Goal: Information Seeking & Learning: Learn about a topic

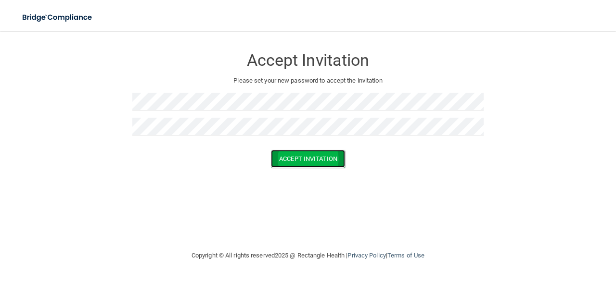
click at [310, 156] on button "Accept Invitation" at bounding box center [308, 159] width 74 height 18
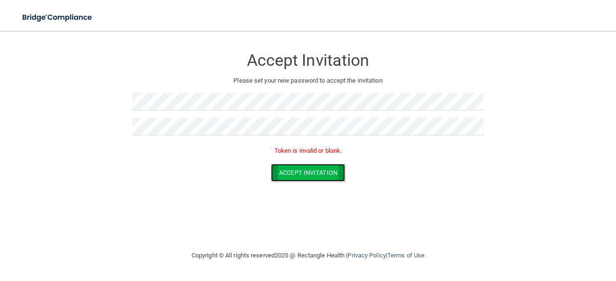
click at [308, 173] on button "Accept Invitation" at bounding box center [308, 173] width 74 height 18
click at [310, 166] on button "Accept Invitation" at bounding box center [308, 173] width 74 height 18
click at [307, 173] on button "Accept Invitation" at bounding box center [308, 173] width 74 height 18
click at [292, 167] on button "Accept Invitation" at bounding box center [308, 173] width 74 height 18
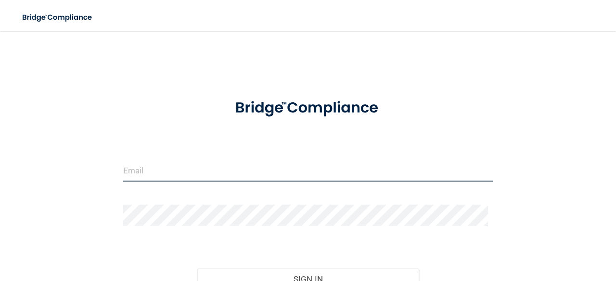
click at [214, 176] on input "email" at bounding box center [307, 171] width 369 height 22
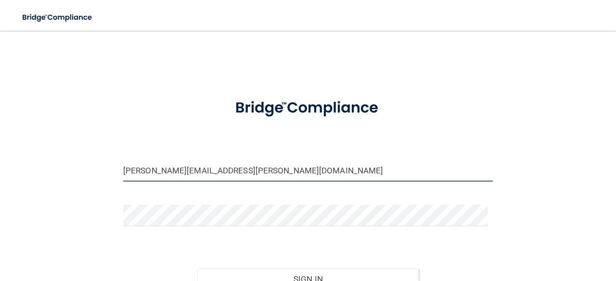
type input "[PERSON_NAME][EMAIL_ADDRESS][PERSON_NAME][DOMAIN_NAME]"
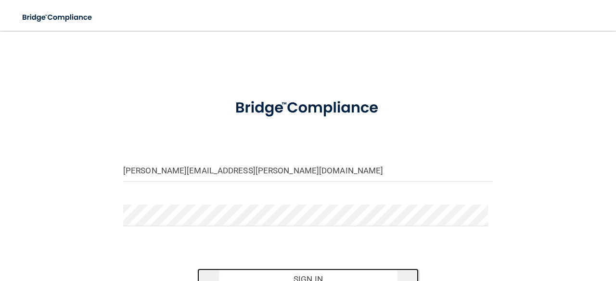
click at [333, 279] on button "Sign In" at bounding box center [308, 279] width 222 height 21
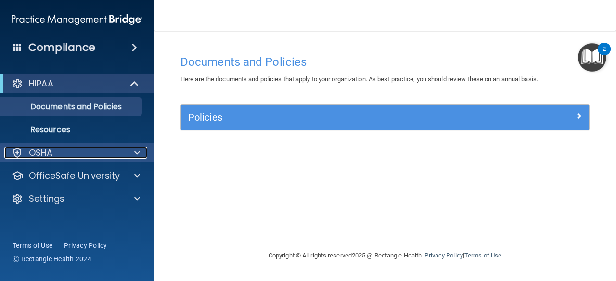
click at [122, 151] on div "OSHA" at bounding box center [63, 153] width 119 height 12
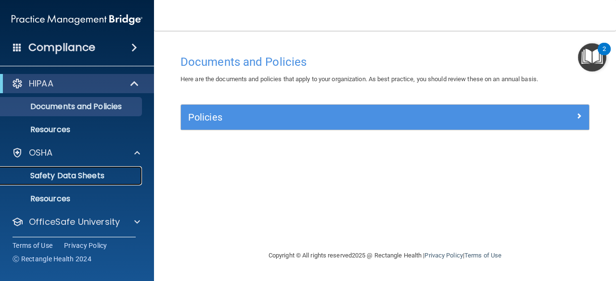
click at [104, 176] on p "Safety Data Sheets" at bounding box center [71, 176] width 131 height 10
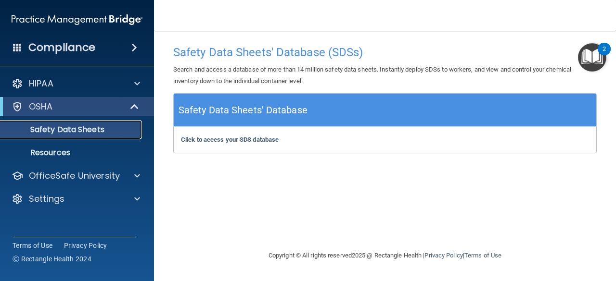
click at [82, 132] on p "Safety Data Sheets" at bounding box center [71, 130] width 131 height 10
click at [228, 141] on b "Click to access your SDS database" at bounding box center [230, 139] width 98 height 7
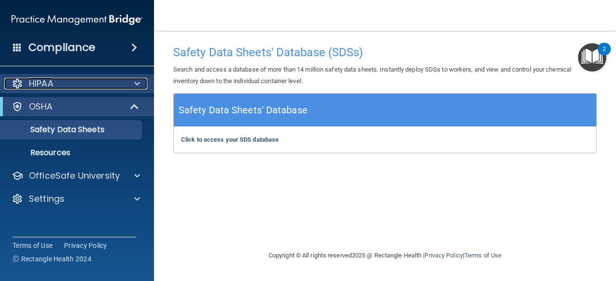
click at [119, 83] on div "HIPAA" at bounding box center [63, 84] width 119 height 12
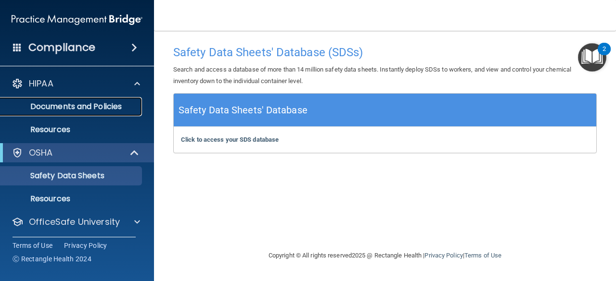
click at [104, 105] on p "Documents and Policies" at bounding box center [71, 107] width 131 height 10
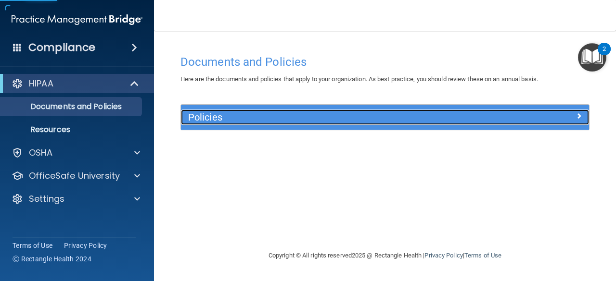
click at [237, 117] on h5 "Policies" at bounding box center [334, 117] width 292 height 11
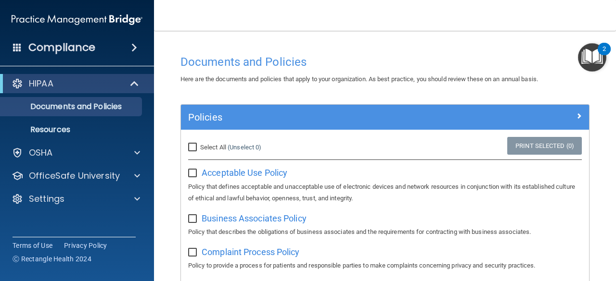
click at [201, 146] on span "Select All" at bounding box center [213, 147] width 26 height 7
click at [199, 146] on input "Select All (Unselect 0) Unselect All" at bounding box center [193, 148] width 11 height 8
checkbox input "true"
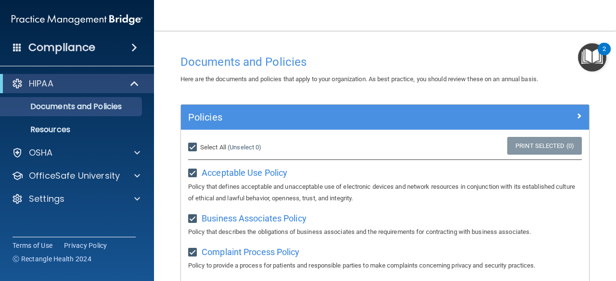
checkbox input "true"
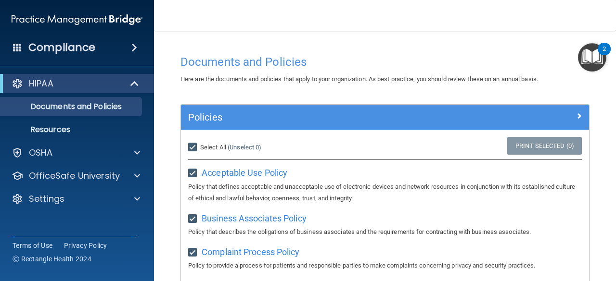
checkbox input "true"
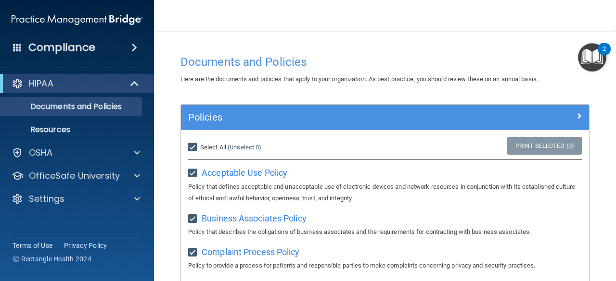
checkbox input "true"
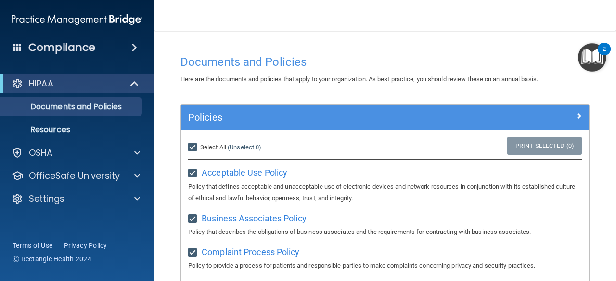
checkbox input "true"
click at [561, 143] on link "Print Selected (21)" at bounding box center [543, 146] width 78 height 18
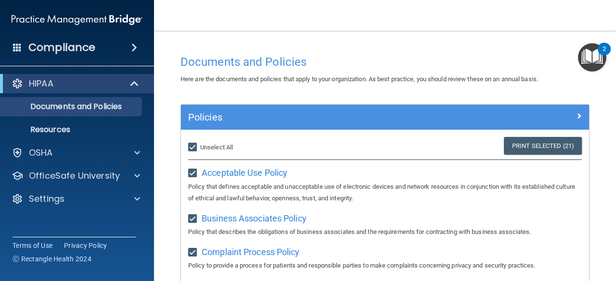
click at [106, 119] on ul "Documents and Policies Report an Incident Business Associates Emergency Plannin…" at bounding box center [77, 116] width 174 height 46
click at [100, 132] on p "Resources" at bounding box center [71, 130] width 131 height 10
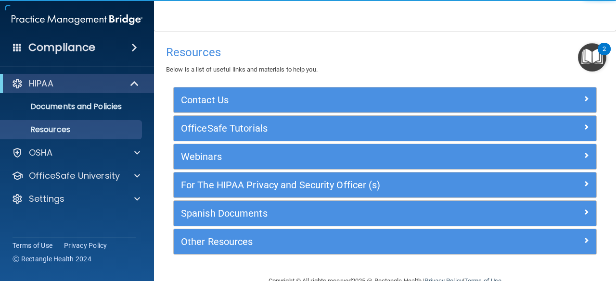
click at [131, 45] on span at bounding box center [134, 48] width 6 height 12
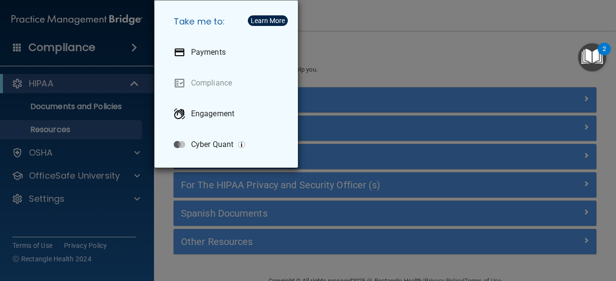
click at [353, 51] on div "Take me to: Payments Compliance Engagement Cyber Quant" at bounding box center [308, 140] width 616 height 281
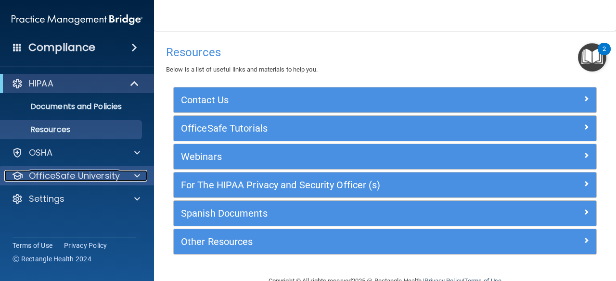
click at [96, 177] on p "OfficeSafe University" at bounding box center [74, 176] width 91 height 12
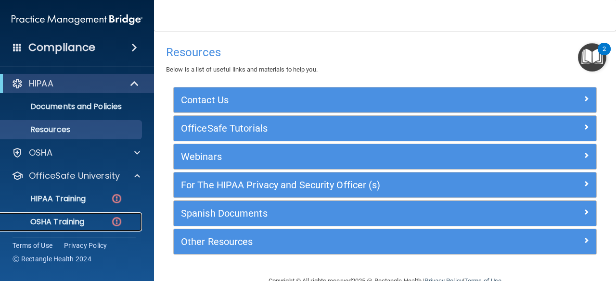
click at [95, 219] on div "OSHA Training" at bounding box center [71, 222] width 131 height 10
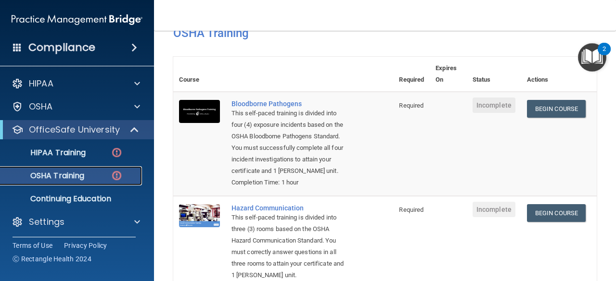
scroll to position [9, 0]
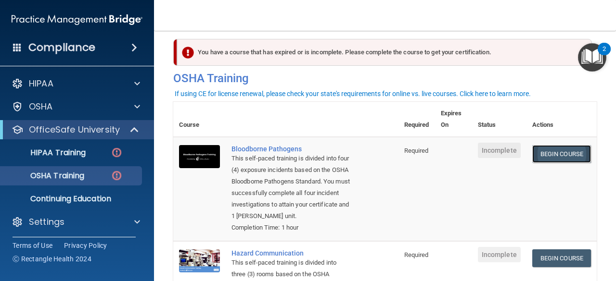
click at [542, 152] on link "Begin Course" at bounding box center [561, 154] width 59 height 18
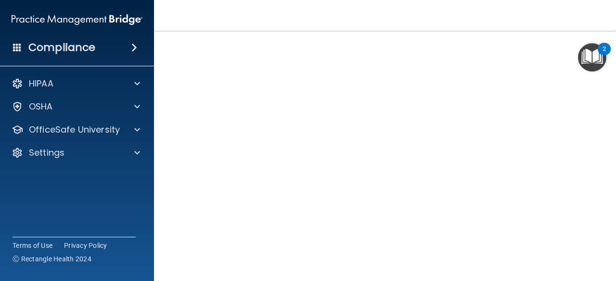
scroll to position [105, 0]
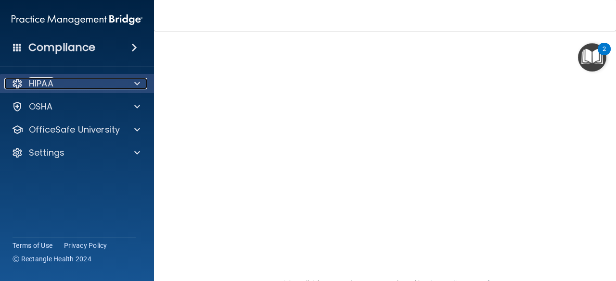
click at [84, 83] on div "HIPAA" at bounding box center [63, 84] width 119 height 12
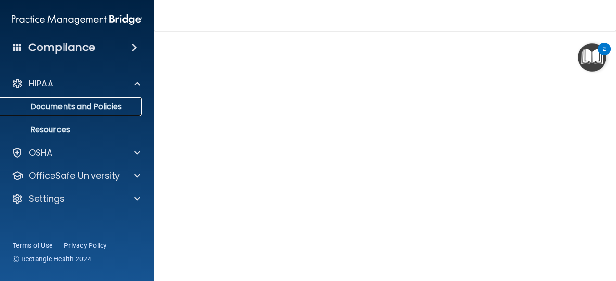
click at [94, 106] on p "Documents and Policies" at bounding box center [71, 107] width 131 height 10
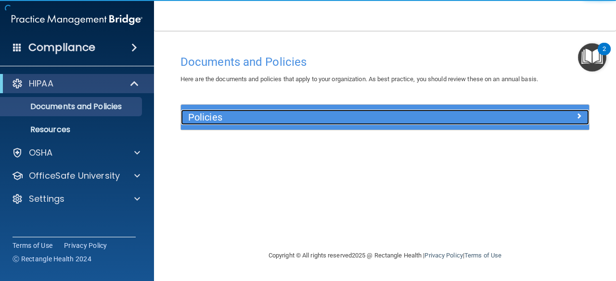
click at [234, 118] on h5 "Policies" at bounding box center [334, 117] width 292 height 11
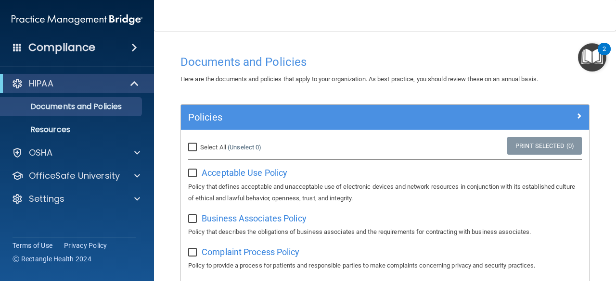
click at [200, 146] on span "Select All" at bounding box center [213, 147] width 26 height 7
click at [199, 146] on input "Select All (Unselect 0) Unselect All" at bounding box center [193, 148] width 11 height 8
checkbox input "true"
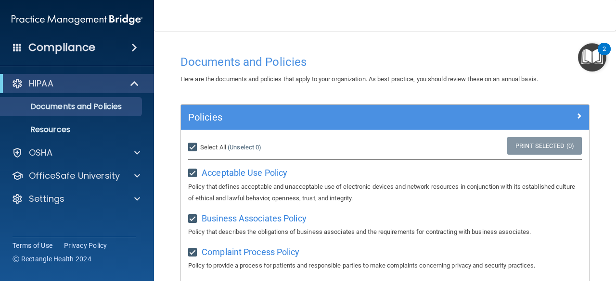
checkbox input "true"
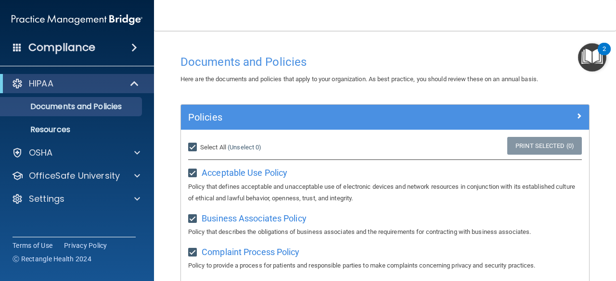
checkbox input "true"
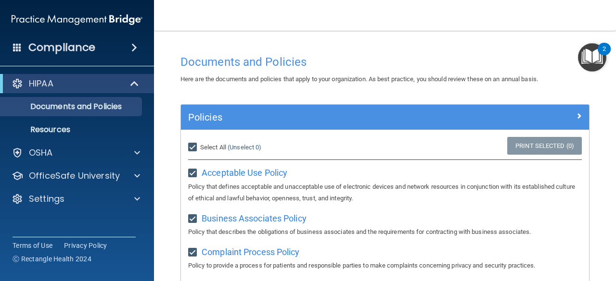
checkbox input "true"
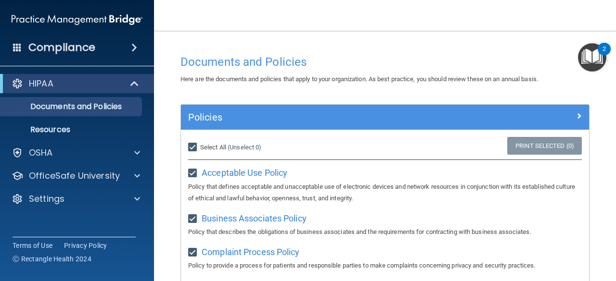
checkbox input "true"
click at [549, 143] on link "Print Selected (21)" at bounding box center [543, 146] width 78 height 18
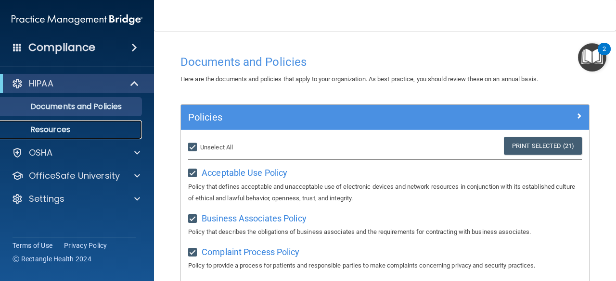
click at [92, 127] on p "Resources" at bounding box center [71, 130] width 131 height 10
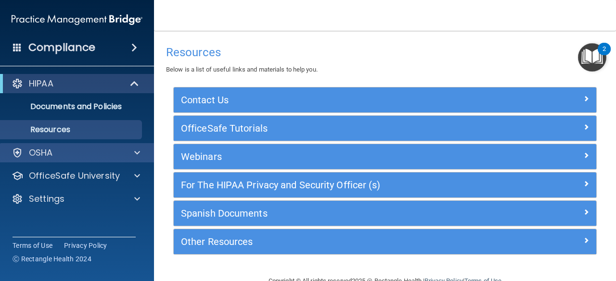
click at [115, 162] on div "OSHA" at bounding box center [77, 152] width 154 height 19
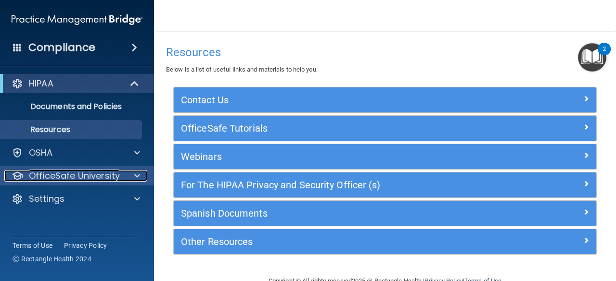
click at [107, 180] on p "OfficeSafe University" at bounding box center [74, 176] width 91 height 12
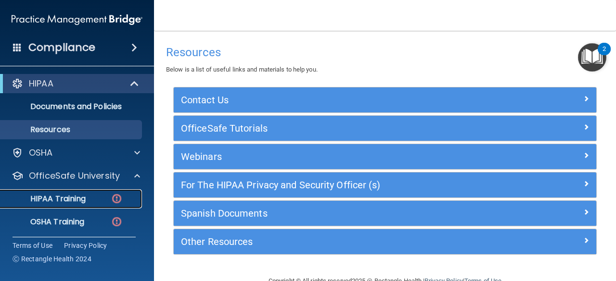
click at [88, 203] on div "HIPAA Training" at bounding box center [71, 199] width 131 height 10
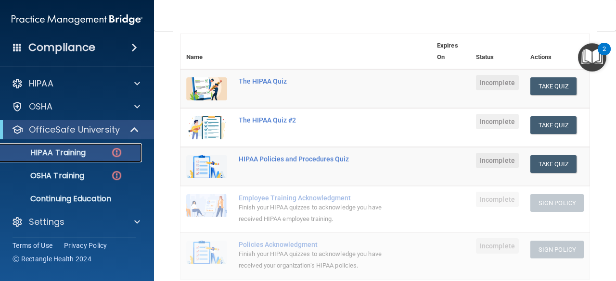
scroll to position [131, 0]
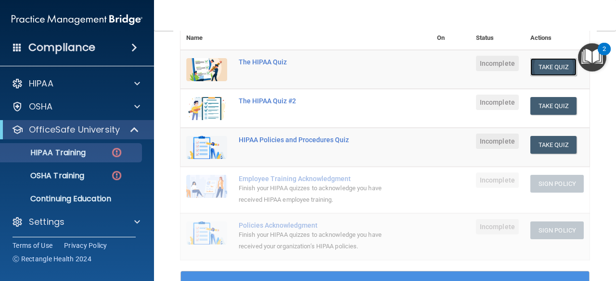
click at [544, 68] on button "Take Quiz" at bounding box center [553, 67] width 46 height 18
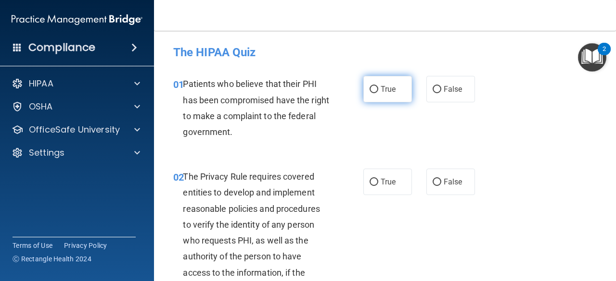
click at [372, 89] on input "True" at bounding box center [373, 89] width 9 height 7
radio input "true"
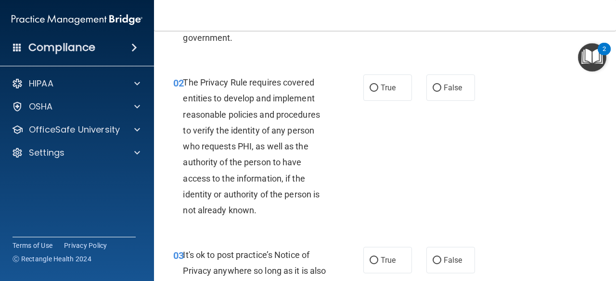
scroll to position [96, 0]
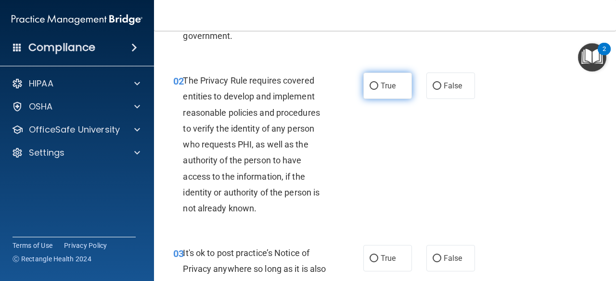
click at [369, 88] on input "True" at bounding box center [373, 86] width 9 height 7
radio input "true"
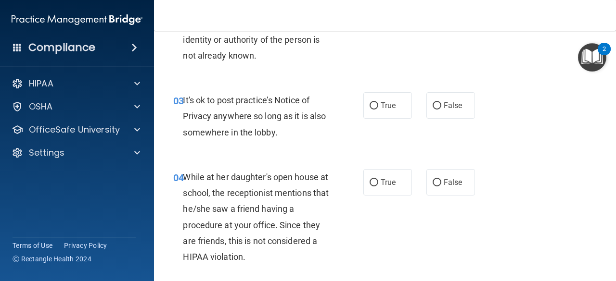
scroll to position [250, 0]
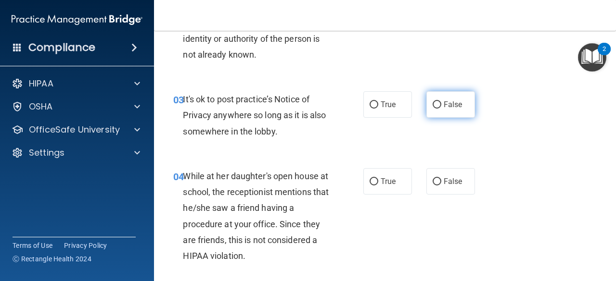
click at [433, 105] on input "False" at bounding box center [436, 104] width 9 height 7
radio input "true"
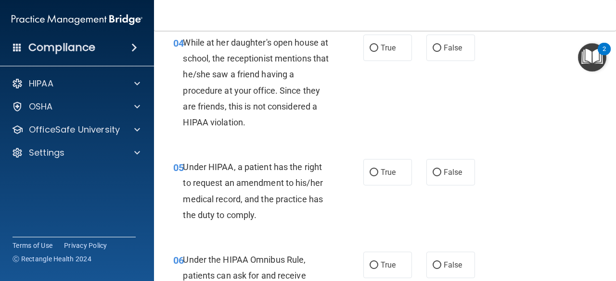
scroll to position [385, 0]
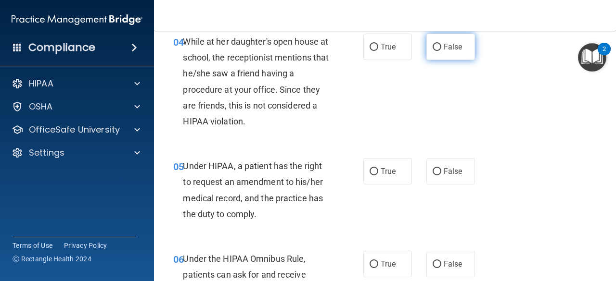
click at [444, 49] on span "False" at bounding box center [453, 46] width 19 height 9
click at [441, 49] on input "False" at bounding box center [436, 47] width 9 height 7
radio input "true"
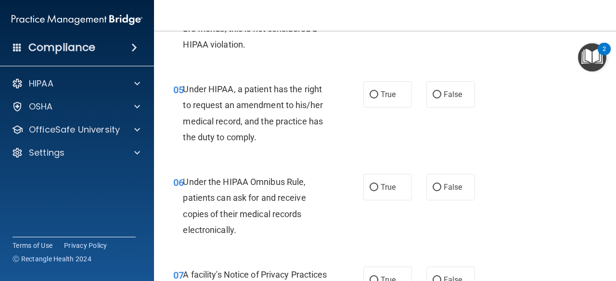
scroll to position [481, 0]
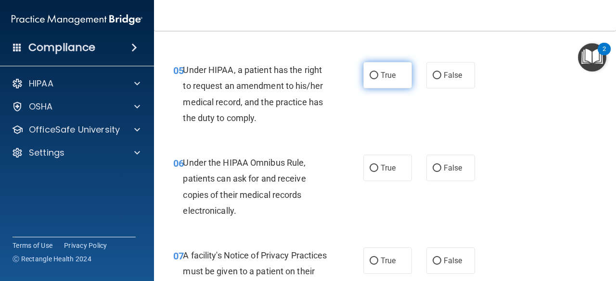
click at [375, 76] on label "True" at bounding box center [387, 75] width 49 height 26
click at [375, 76] on input "True" at bounding box center [373, 75] width 9 height 7
radio input "true"
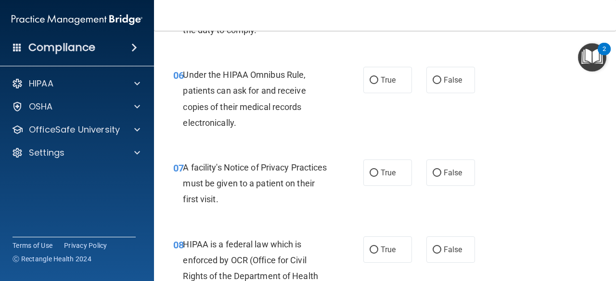
scroll to position [578, 0]
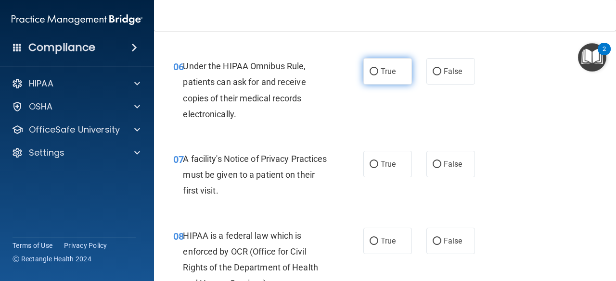
click at [369, 69] on input "True" at bounding box center [373, 71] width 9 height 7
radio input "true"
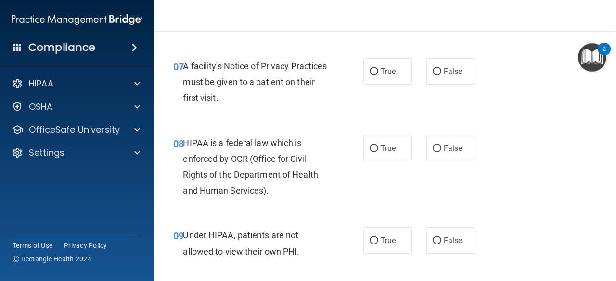
scroll to position [674, 0]
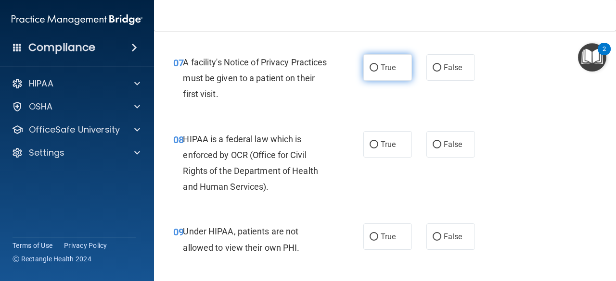
click at [376, 70] on label "True" at bounding box center [387, 67] width 49 height 26
click at [376, 70] on input "True" at bounding box center [373, 67] width 9 height 7
radio input "true"
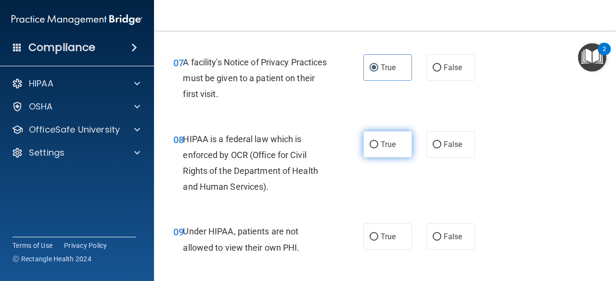
click at [386, 146] on span "True" at bounding box center [388, 144] width 15 height 9
click at [378, 146] on input "True" at bounding box center [373, 144] width 9 height 7
radio input "true"
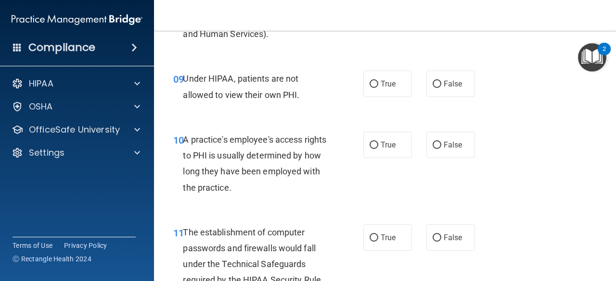
scroll to position [836, 0]
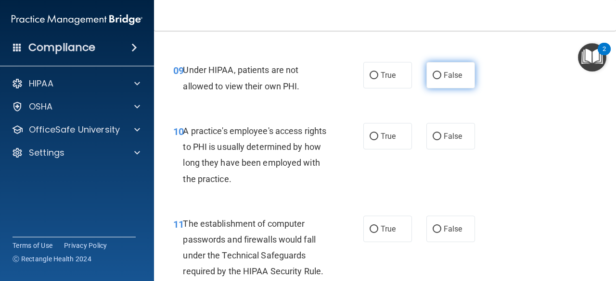
click at [437, 76] on label "False" at bounding box center [450, 75] width 49 height 26
click at [437, 76] on input "False" at bounding box center [436, 75] width 9 height 7
radio input "true"
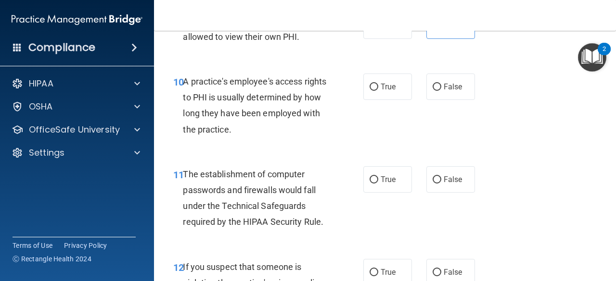
scroll to position [899, 0]
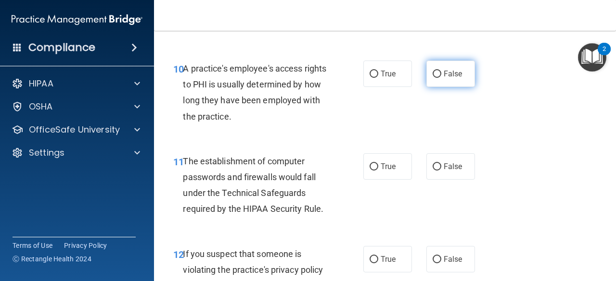
click at [444, 74] on span "False" at bounding box center [453, 73] width 19 height 9
click at [440, 74] on input "False" at bounding box center [436, 74] width 9 height 7
radio input "true"
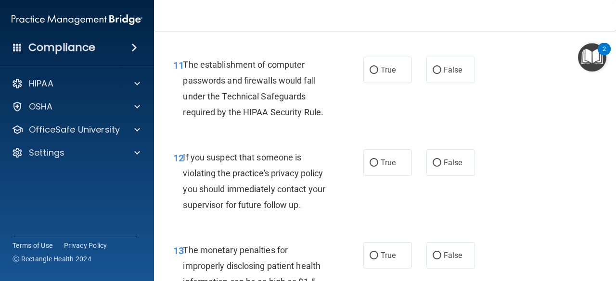
scroll to position [1004, 0]
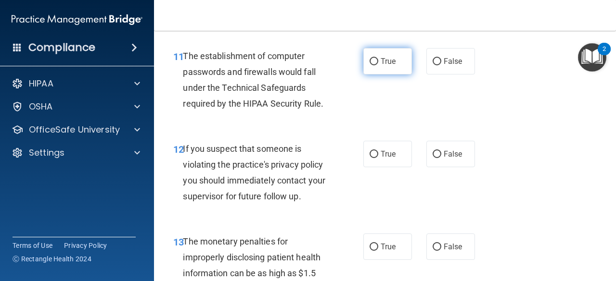
click at [371, 58] on input "True" at bounding box center [373, 61] width 9 height 7
radio input "true"
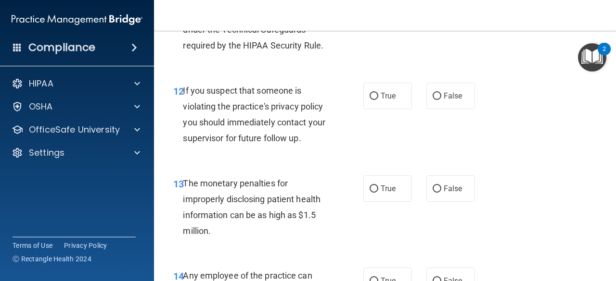
scroll to position [1101, 0]
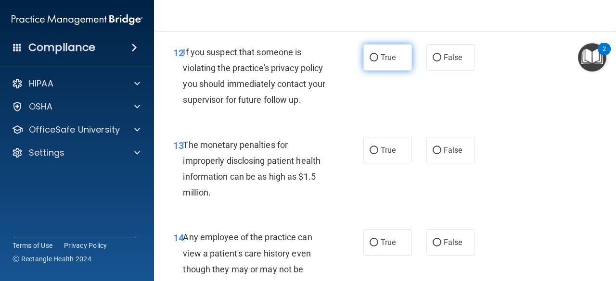
click at [373, 59] on input "True" at bounding box center [373, 57] width 9 height 7
radio input "true"
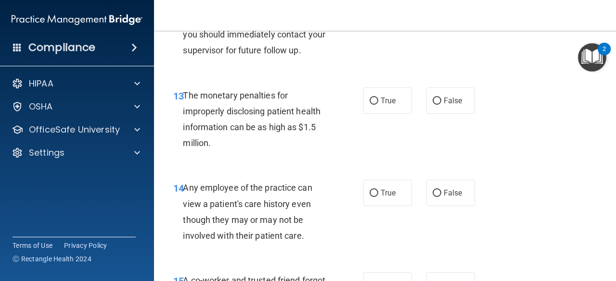
scroll to position [1167, 0]
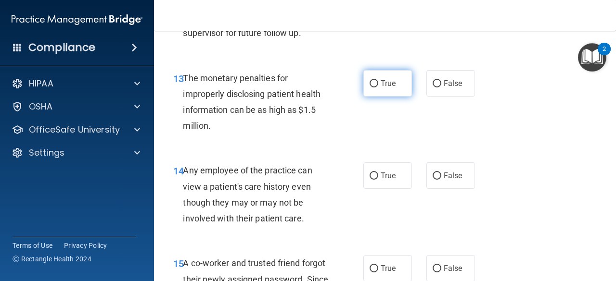
click at [373, 78] on label "True" at bounding box center [387, 83] width 49 height 26
click at [373, 80] on input "True" at bounding box center [373, 83] width 9 height 7
radio input "true"
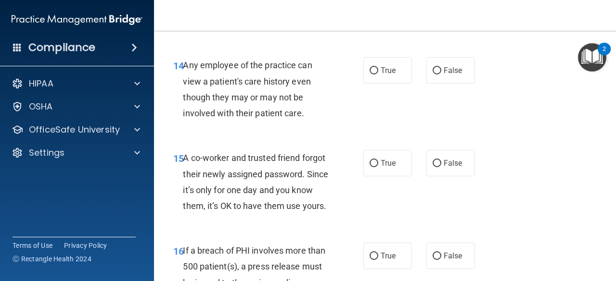
scroll to position [1281, 0]
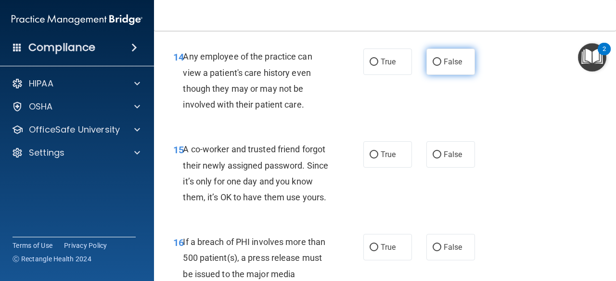
click at [435, 64] on input "False" at bounding box center [436, 62] width 9 height 7
radio input "true"
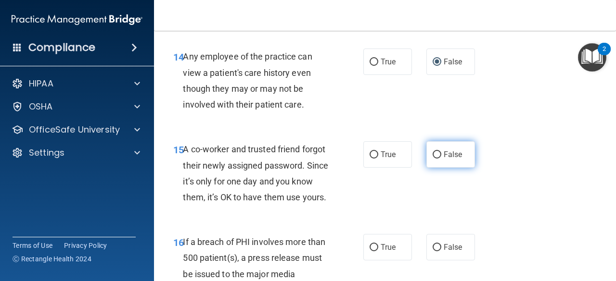
click at [437, 155] on label "False" at bounding box center [450, 154] width 49 height 26
click at [437, 155] on input "False" at bounding box center [436, 155] width 9 height 7
radio input "true"
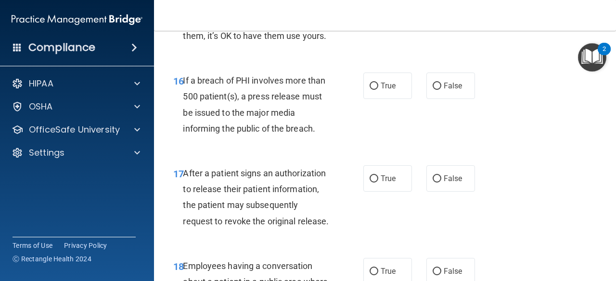
scroll to position [1447, 0]
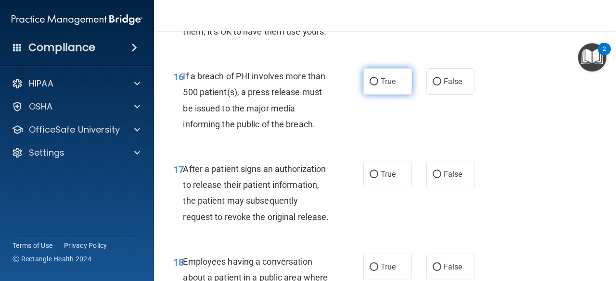
click at [381, 86] on span "True" at bounding box center [388, 81] width 15 height 9
click at [378, 86] on input "True" at bounding box center [373, 81] width 9 height 7
radio input "true"
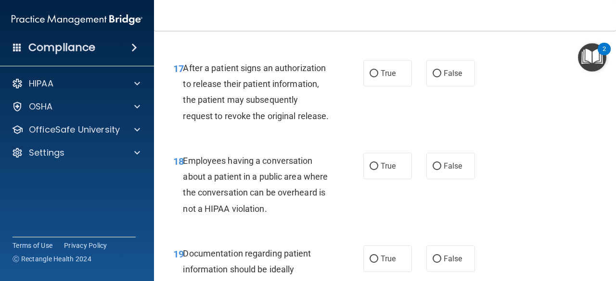
scroll to position [1579, 0]
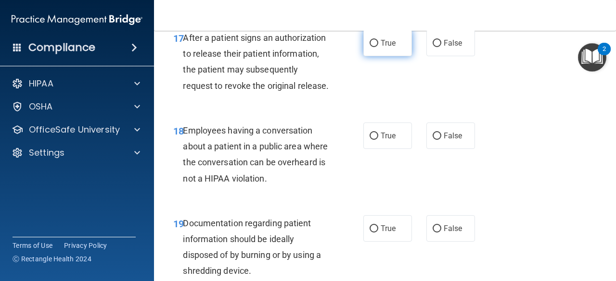
click at [377, 53] on label "True" at bounding box center [387, 43] width 49 height 26
click at [377, 47] on input "True" at bounding box center [373, 43] width 9 height 7
radio input "true"
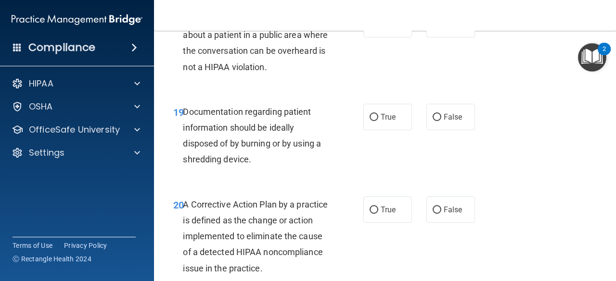
scroll to position [1687, 0]
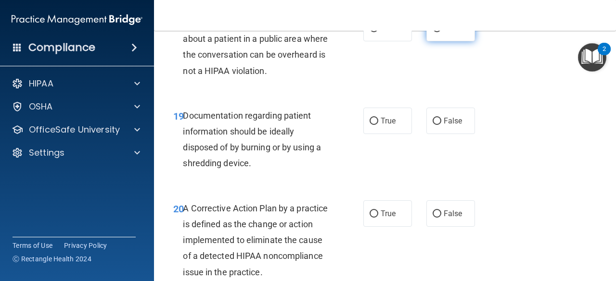
click at [445, 33] on span "False" at bounding box center [453, 28] width 19 height 9
click at [441, 32] on input "False" at bounding box center [436, 28] width 9 height 7
radio input "true"
click at [266, 172] on div "Documentation regarding patient information should be ideally disposed of by bu…" at bounding box center [259, 140] width 153 height 64
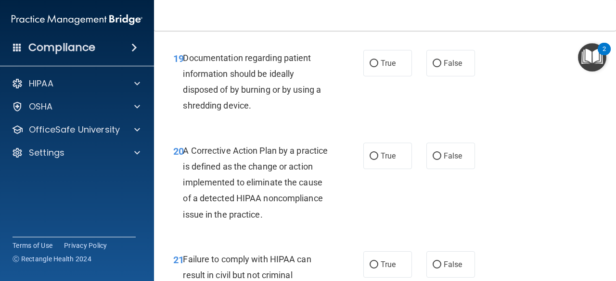
scroll to position [1749, 0]
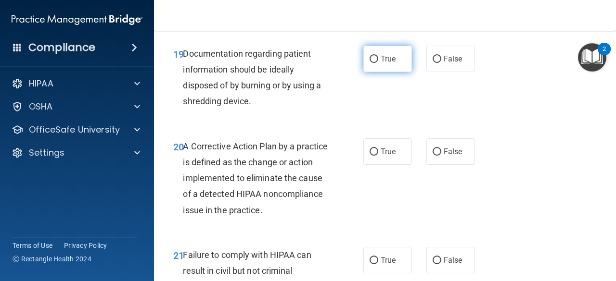
click at [373, 63] on input "True" at bounding box center [373, 59] width 9 height 7
radio input "true"
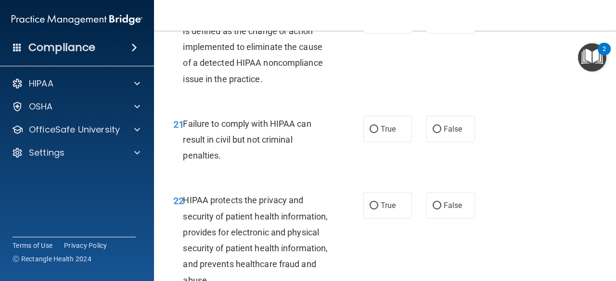
scroll to position [1889, 0]
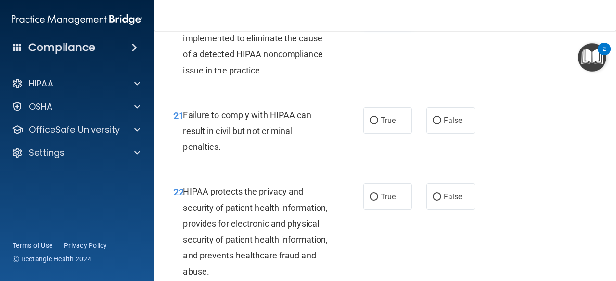
click at [370, 16] on input "True" at bounding box center [373, 12] width 9 height 7
radio input "true"
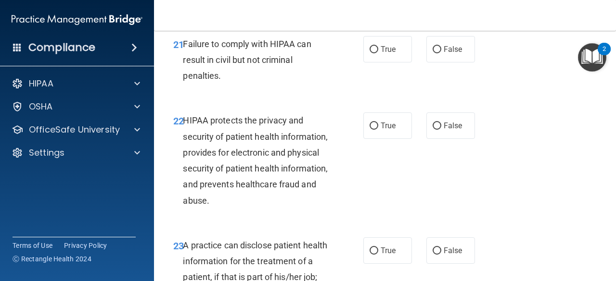
scroll to position [1964, 0]
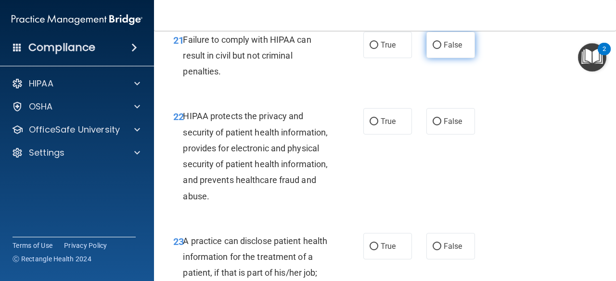
click at [441, 58] on label "False" at bounding box center [450, 45] width 49 height 26
click at [441, 49] on input "False" at bounding box center [436, 45] width 9 height 7
radio input "true"
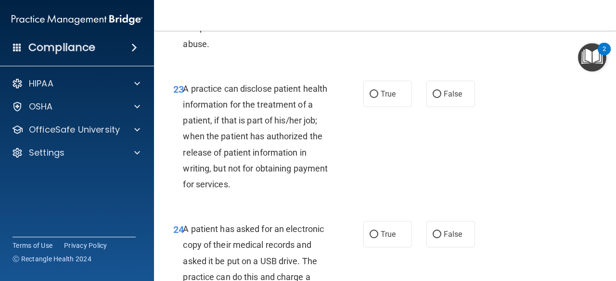
scroll to position [2035, 0]
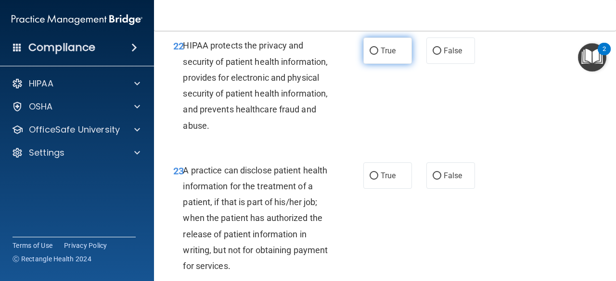
click at [381, 55] on span "True" at bounding box center [388, 50] width 15 height 9
click at [378, 55] on input "True" at bounding box center [373, 51] width 9 height 7
radio input "true"
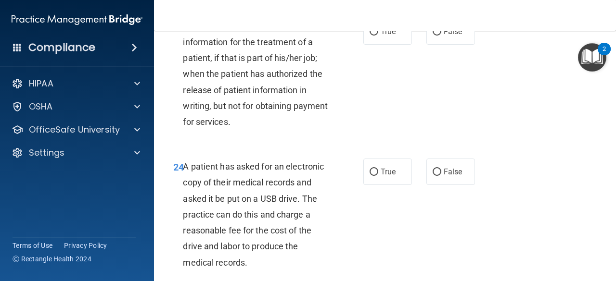
scroll to position [2201, 0]
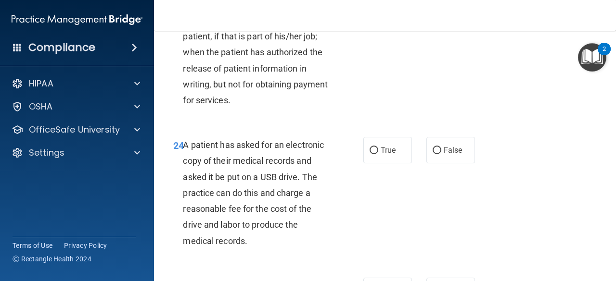
click at [381, 14] on span "True" at bounding box center [388, 9] width 15 height 9
click at [378, 14] on input "True" at bounding box center [373, 10] width 9 height 7
radio input "true"
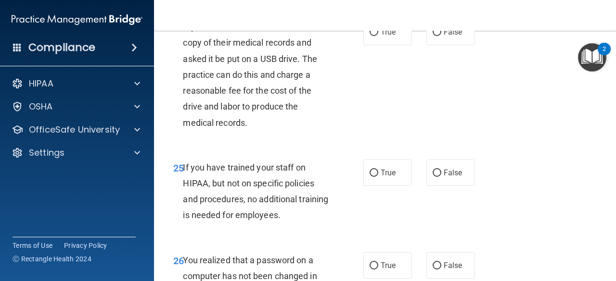
scroll to position [2328, 0]
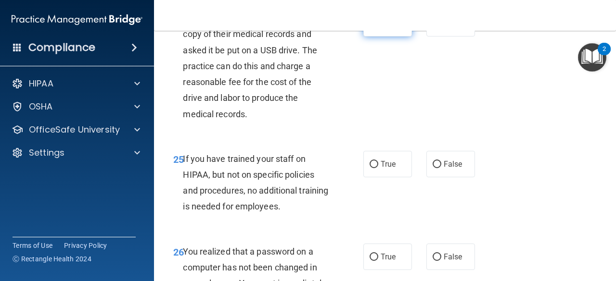
click at [369, 27] on input "True" at bounding box center [373, 23] width 9 height 7
radio input "true"
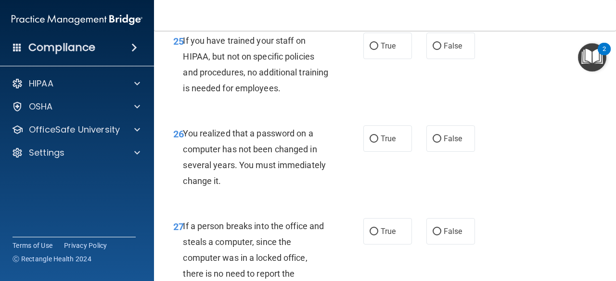
scroll to position [2455, 0]
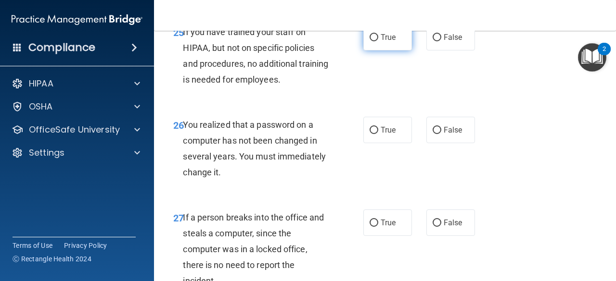
click at [370, 41] on input "True" at bounding box center [373, 37] width 9 height 7
radio input "true"
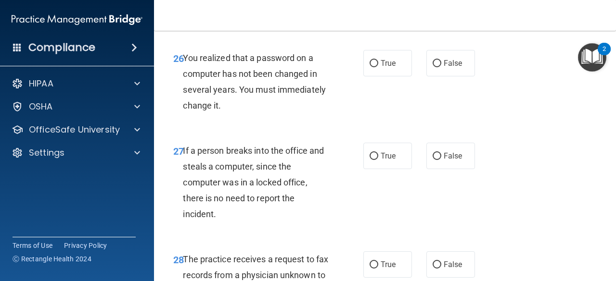
scroll to position [2556, 0]
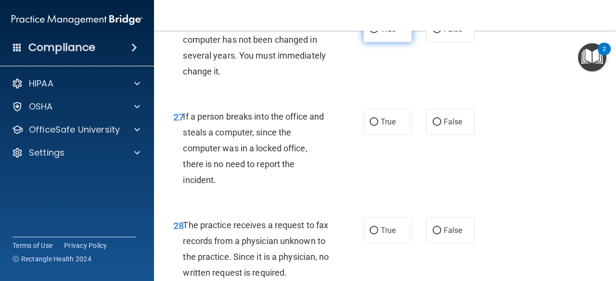
click at [375, 42] on label "True" at bounding box center [387, 29] width 49 height 26
click at [375, 33] on input "True" at bounding box center [373, 29] width 9 height 7
radio input "true"
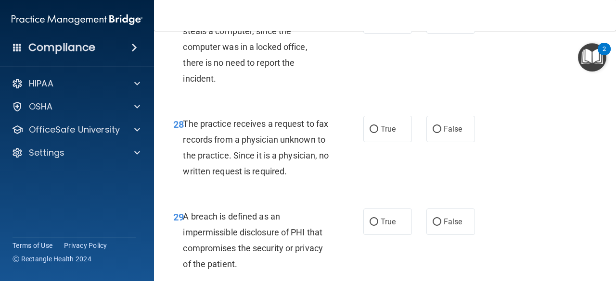
scroll to position [2661, 0]
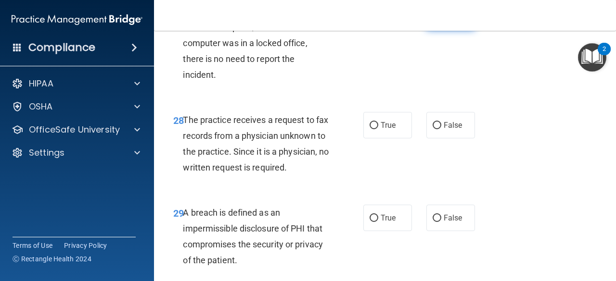
click at [436, 21] on input "False" at bounding box center [436, 16] width 9 height 7
radio input "true"
click at [446, 130] on span "False" at bounding box center [453, 125] width 19 height 9
click at [441, 129] on input "False" at bounding box center [436, 125] width 9 height 7
radio input "true"
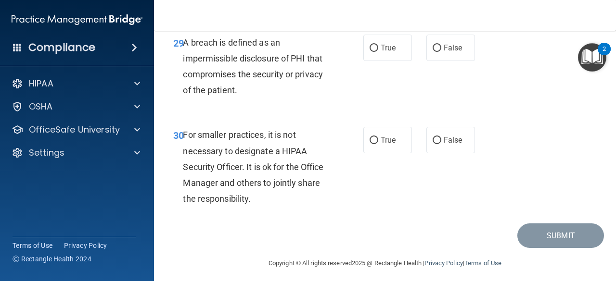
scroll to position [2844, 0]
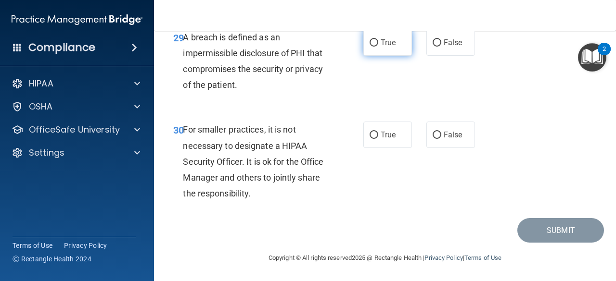
click at [363, 56] on label "True" at bounding box center [387, 42] width 49 height 26
click at [369, 47] on input "True" at bounding box center [373, 42] width 9 height 7
radio input "true"
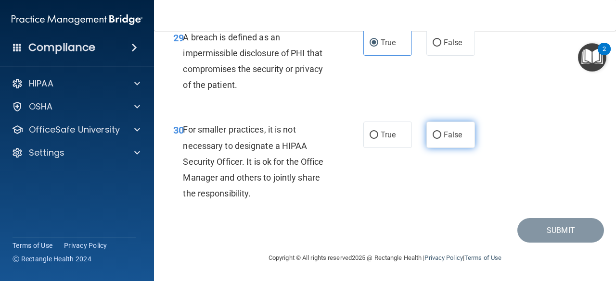
click at [434, 139] on input "False" at bounding box center [436, 135] width 9 height 7
radio input "true"
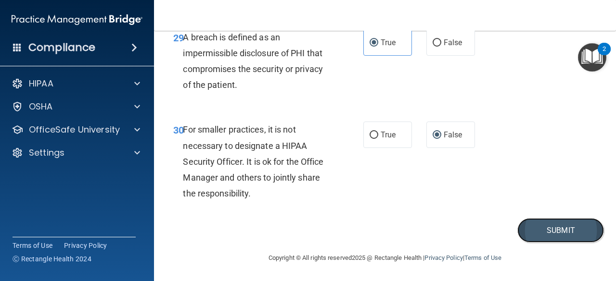
click at [565, 243] on button "Submit" at bounding box center [560, 230] width 87 height 25
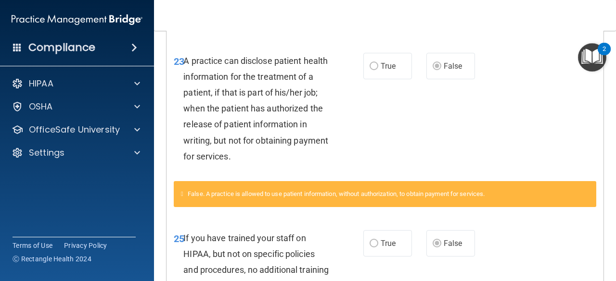
scroll to position [351, 0]
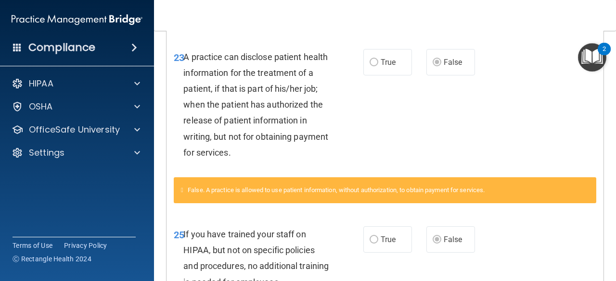
drag, startPoint x: 601, startPoint y: 198, endPoint x: 596, endPoint y: 223, distance: 26.1
click at [596, 223] on main "Calculating your score.... Success! You've completed " The HIPAA Quiz " with a …" at bounding box center [385, 156] width 462 height 251
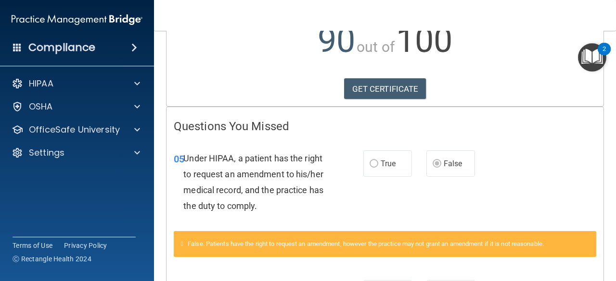
scroll to position [0, 0]
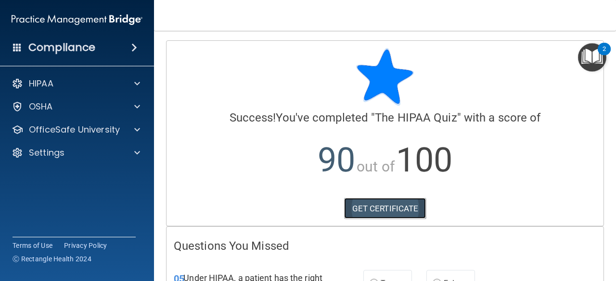
click at [397, 203] on link "GET CERTIFICATE" at bounding box center [385, 208] width 82 height 21
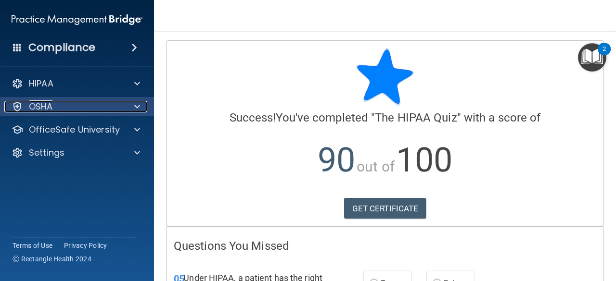
click at [90, 104] on div "OSHA" at bounding box center [63, 107] width 119 height 12
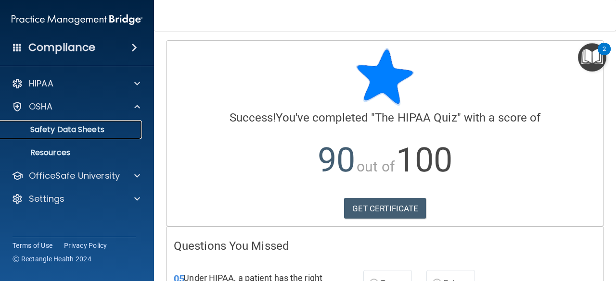
click at [90, 135] on link "Safety Data Sheets" at bounding box center [66, 129] width 152 height 19
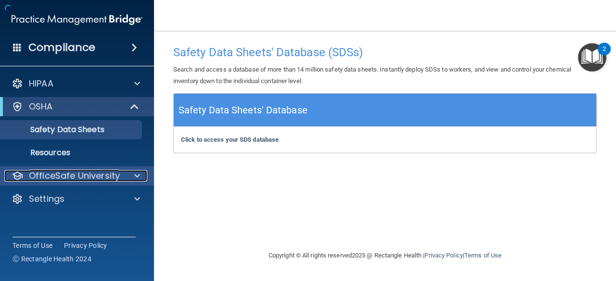
click at [96, 177] on p "OfficeSafe University" at bounding box center [74, 176] width 91 height 12
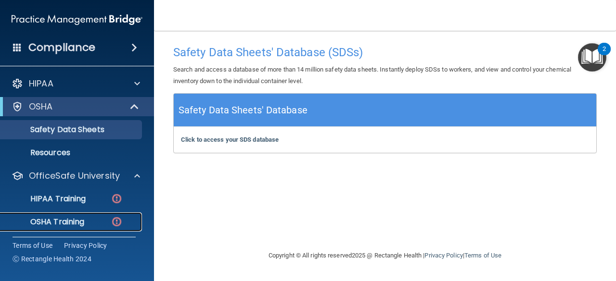
click at [79, 225] on p "OSHA Training" at bounding box center [45, 222] width 78 height 10
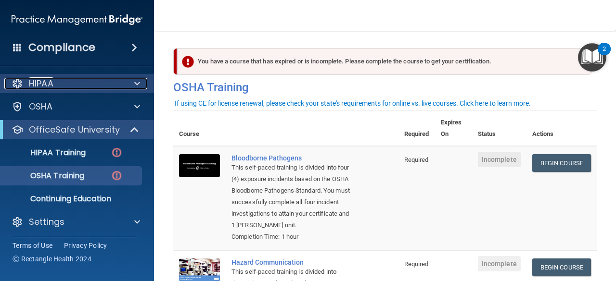
click at [139, 83] on span at bounding box center [137, 84] width 6 height 12
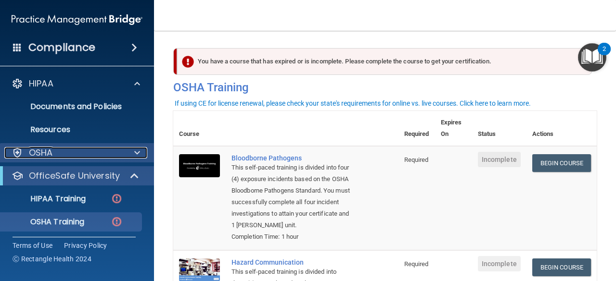
click at [140, 151] on span at bounding box center [137, 153] width 6 height 12
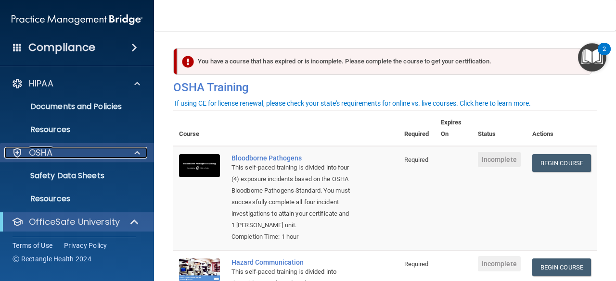
click at [140, 151] on span at bounding box center [137, 153] width 6 height 12
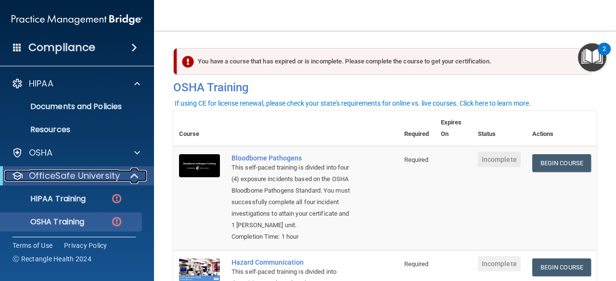
click at [133, 174] on span at bounding box center [135, 176] width 8 height 12
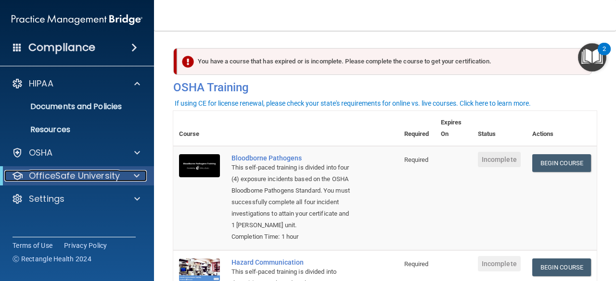
click at [134, 174] on span at bounding box center [137, 176] width 6 height 12
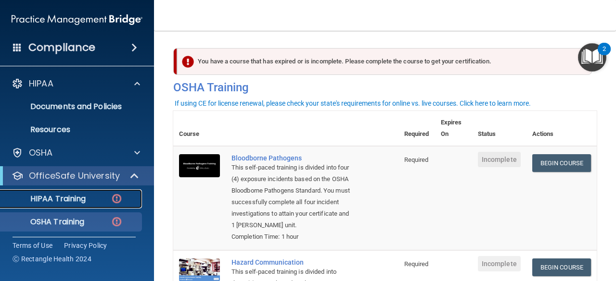
click at [122, 191] on link "HIPAA Training" at bounding box center [66, 199] width 152 height 19
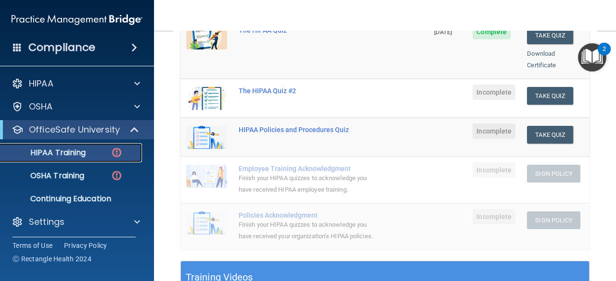
scroll to position [166, 0]
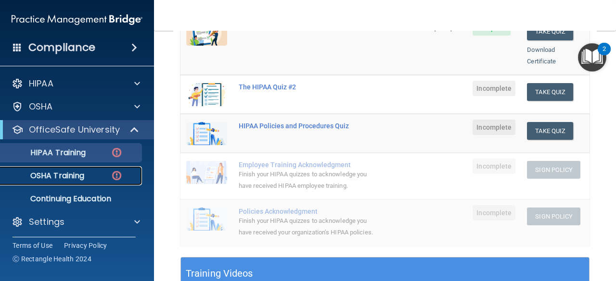
click at [111, 180] on img at bounding box center [117, 176] width 12 height 12
